Goal: Information Seeking & Learning: Learn about a topic

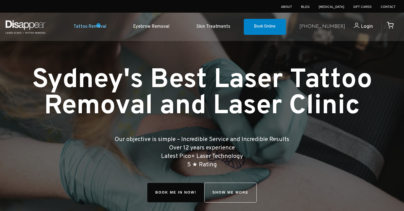
click at [98, 25] on link "Tattoo Removal" at bounding box center [90, 26] width 60 height 17
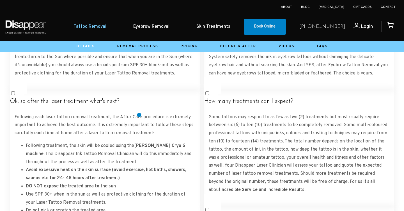
scroll to position [1018, 0]
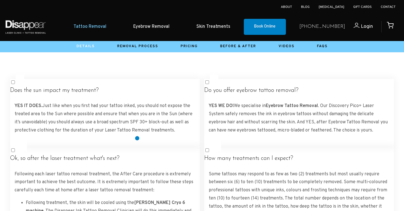
scroll to position [960, 0]
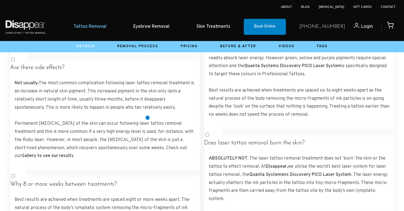
scroll to position [1407, 0]
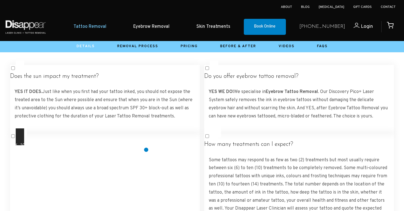
scroll to position [978, 0]
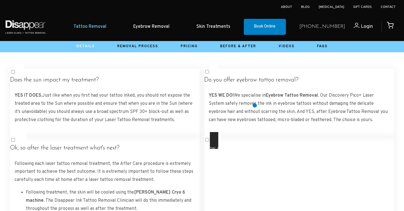
click at [255, 132] on label "How many treatments can I expect? Some tattoos may respond to as few as two (2)…" at bounding box center [299, 194] width 190 height 125
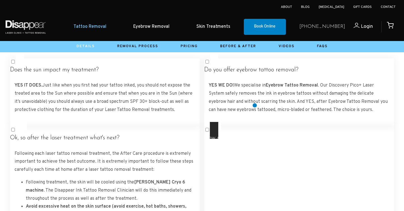
scroll to position [988, 0]
click at [270, 134] on h4 "How many treatments can I expect?" at bounding box center [299, 137] width 190 height 7
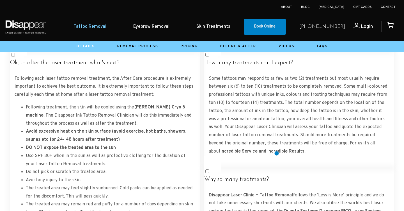
scroll to position [1089, 0]
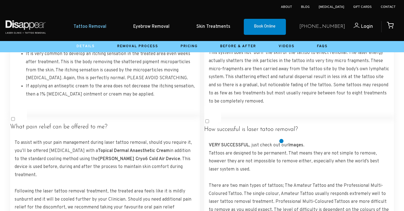
scroll to position [1250, 0]
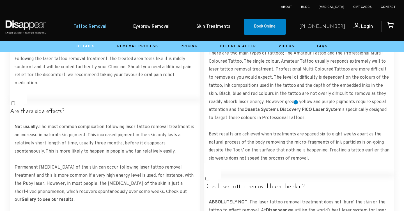
scroll to position [1365, 0]
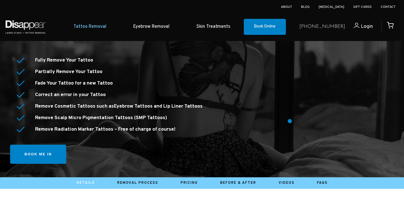
scroll to position [132, 0]
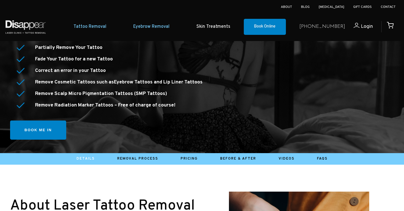
click at [147, 25] on link "Eyebrow Removal" at bounding box center [151, 26] width 63 height 17
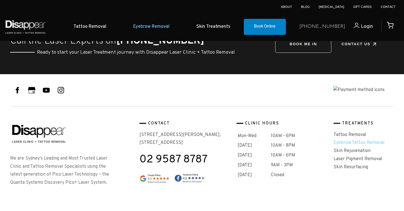
scroll to position [1068, 0]
